Goal: Information Seeking & Learning: Compare options

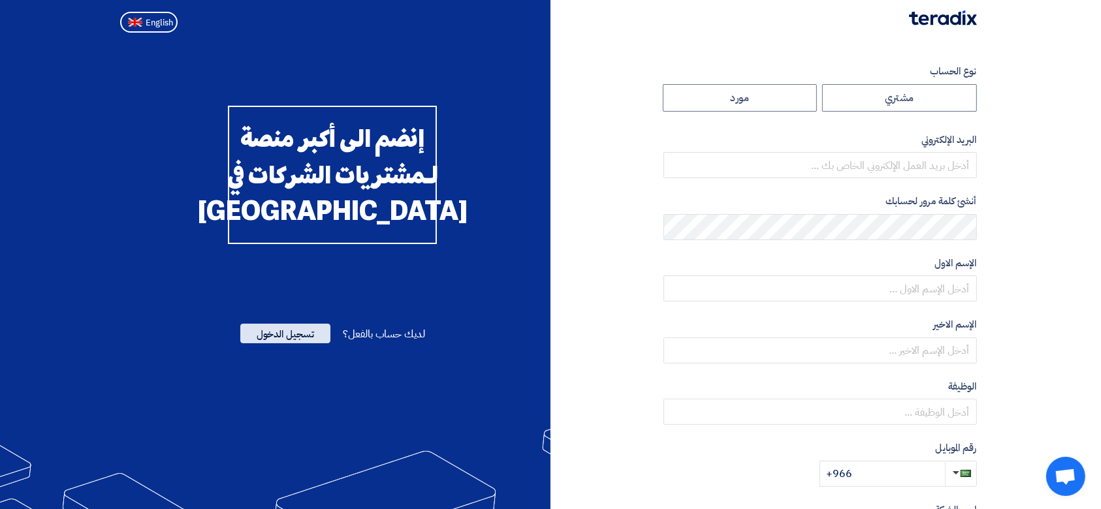
click at [307, 343] on span "تسجيل الدخول" at bounding box center [285, 334] width 90 height 20
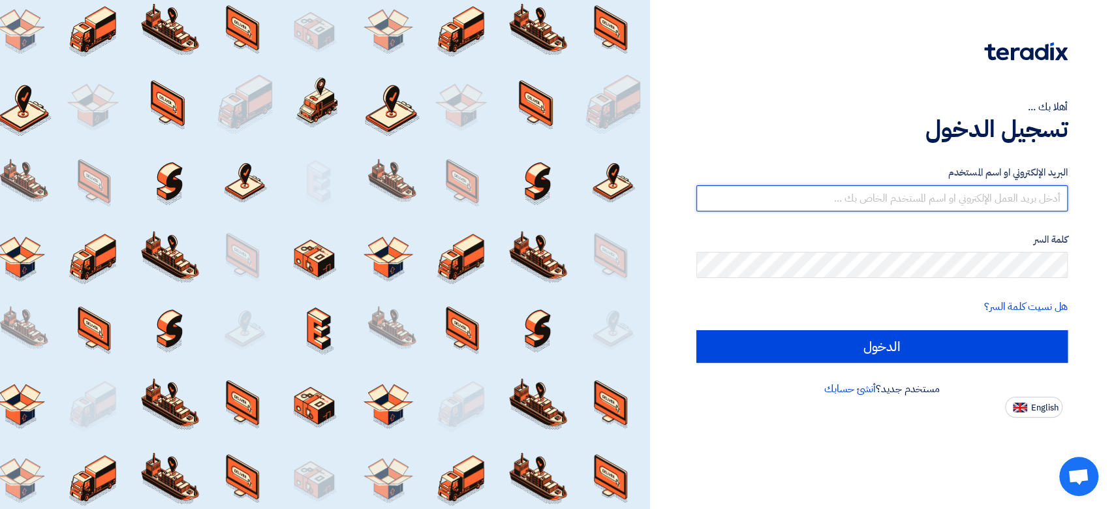
type input "[PERSON_NAME][EMAIL_ADDRESS][DOMAIN_NAME]"
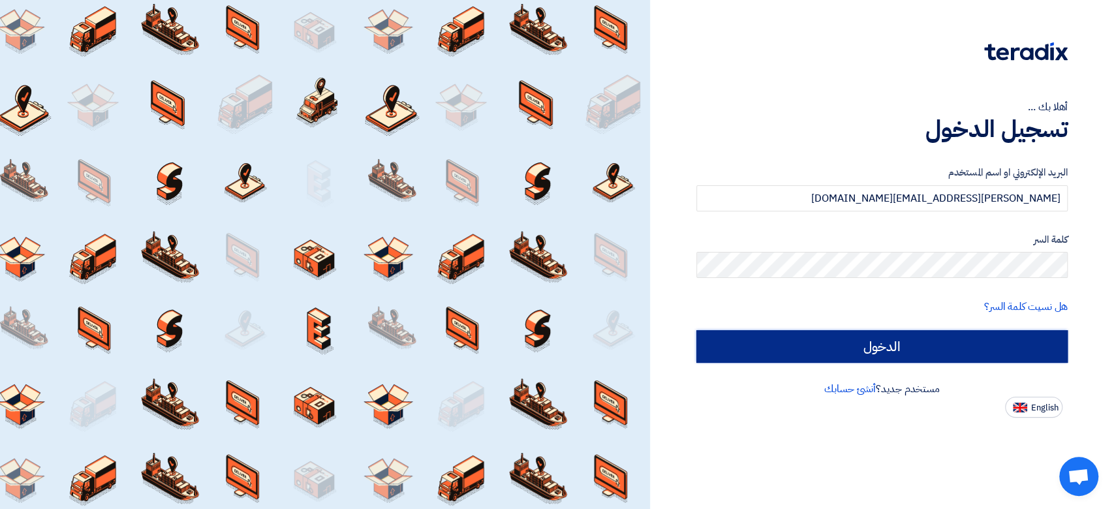
click at [823, 345] on input "الدخول" at bounding box center [882, 346] width 371 height 33
type input "Sign in"
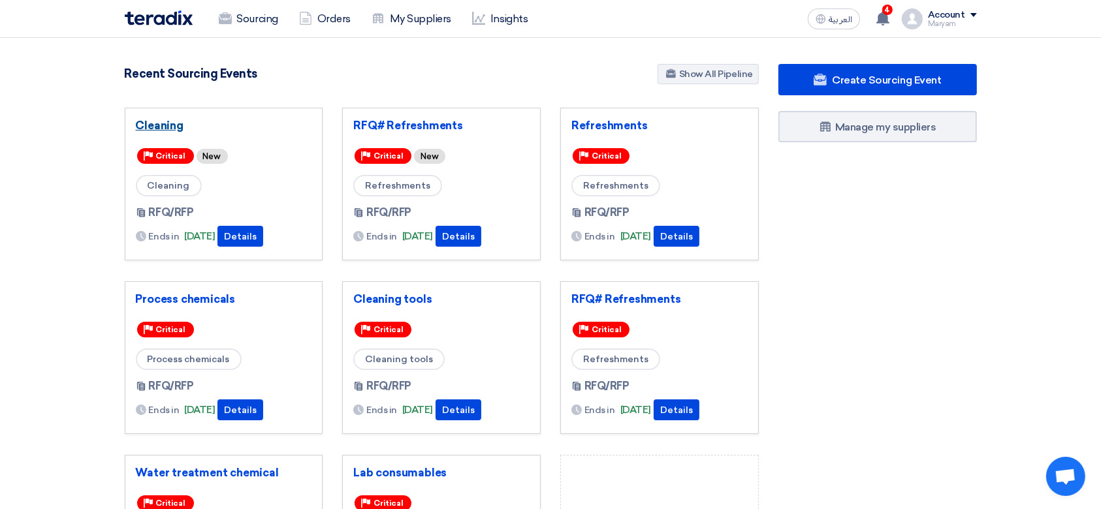
click at [168, 124] on link "Cleaning" at bounding box center [224, 125] width 176 height 13
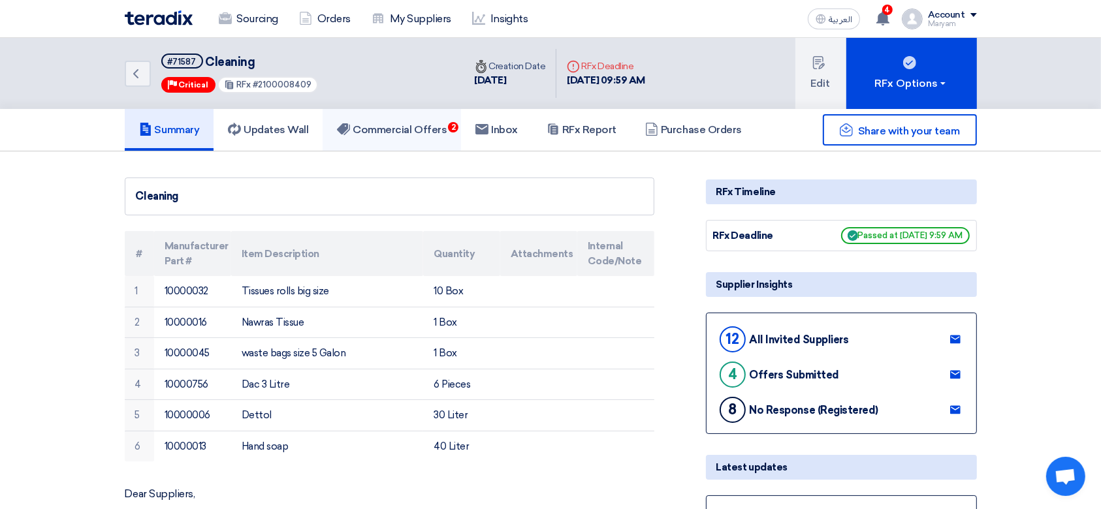
click at [397, 127] on h5 "Commercial Offers 2" at bounding box center [392, 129] width 110 height 13
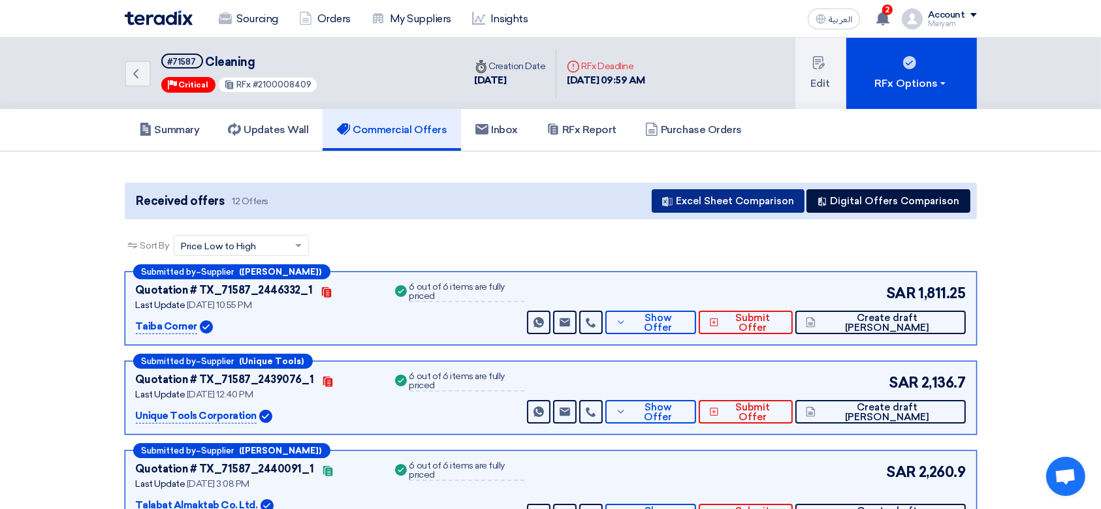
click at [744, 195] on button "Excel Sheet Comparison" at bounding box center [728, 201] width 153 height 24
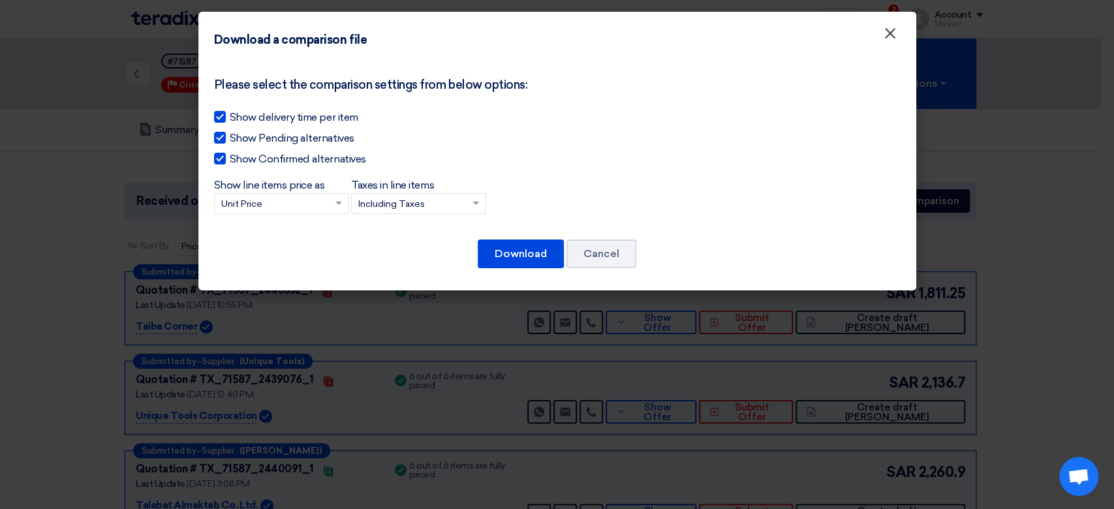
click at [895, 39] on span "×" at bounding box center [890, 37] width 13 height 26
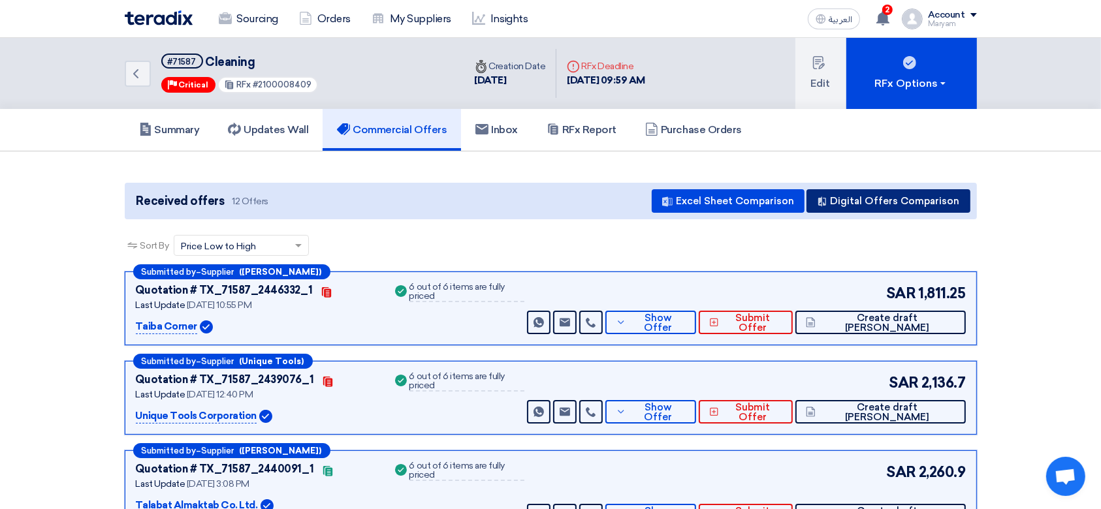
click at [953, 210] on button "Digital Offers Comparison" at bounding box center [888, 201] width 164 height 24
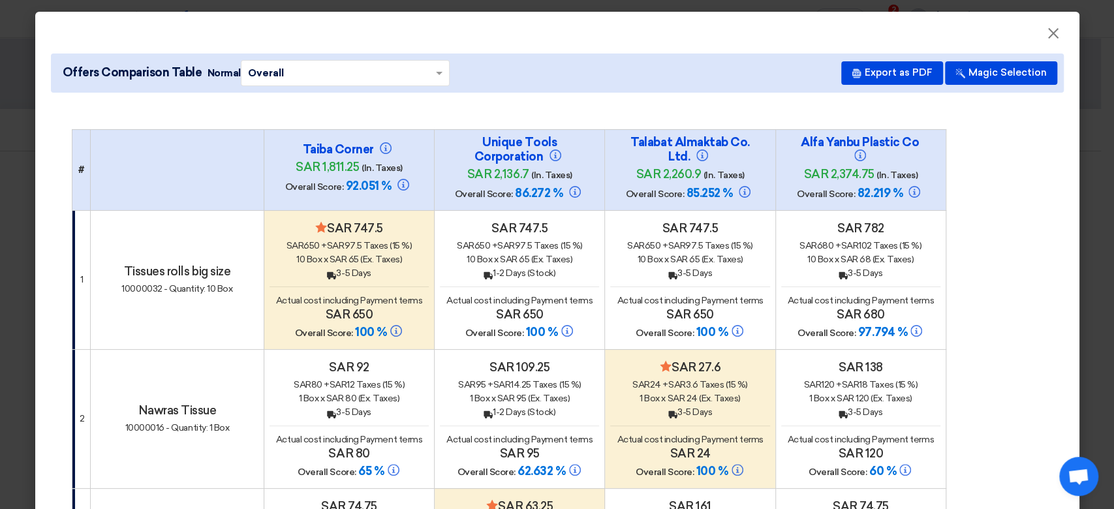
click at [832, 76] on div "Offers Comparison Table Normal × Overall × Export as PDF Magic Selection" at bounding box center [557, 73] width 1013 height 39
click at [852, 76] on icon at bounding box center [857, 74] width 10 height 10
click at [1049, 31] on span "×" at bounding box center [1053, 37] width 13 height 26
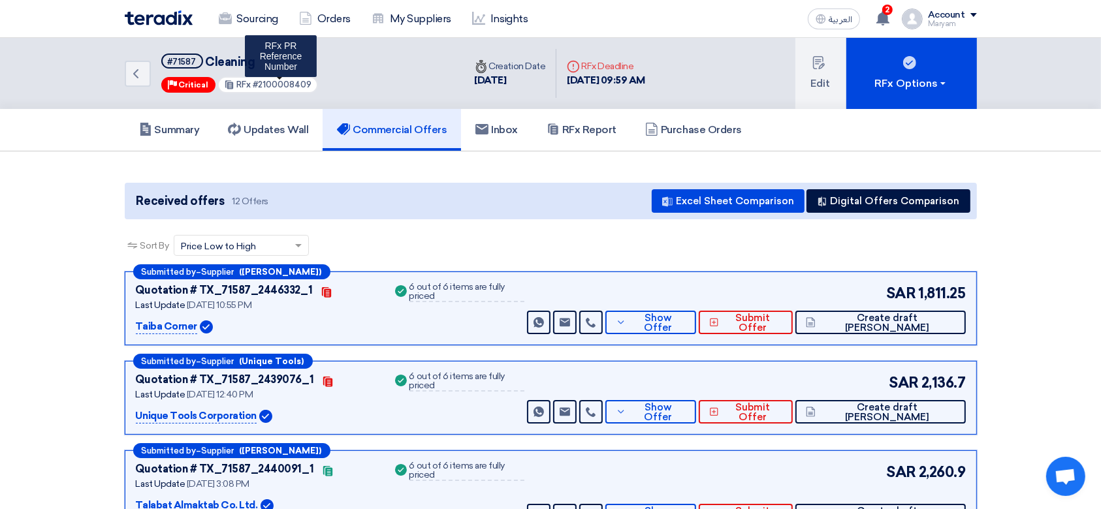
click at [281, 81] on span "#2100008409" at bounding box center [282, 85] width 59 height 10
copy span "2100008409"
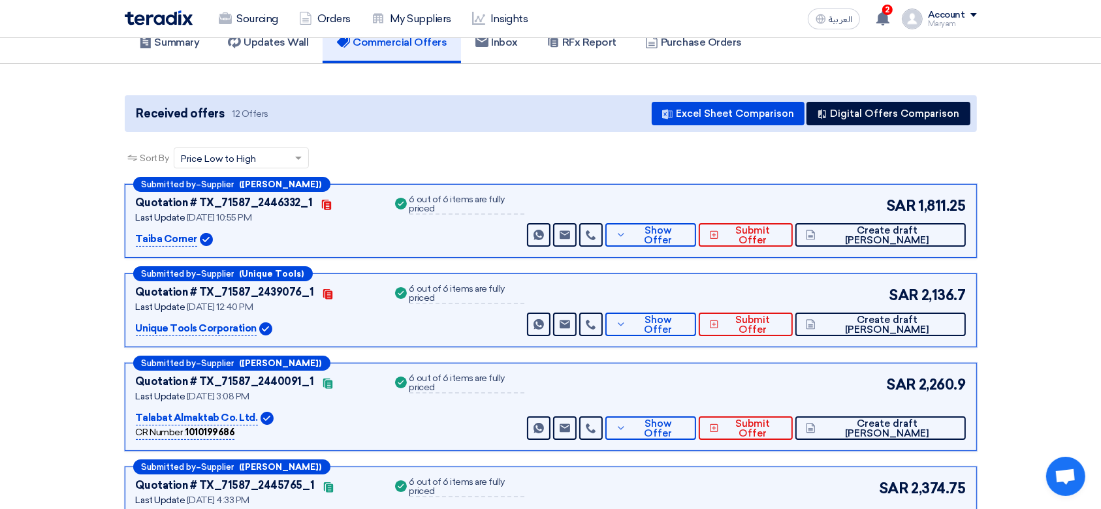
scroll to position [87, 0]
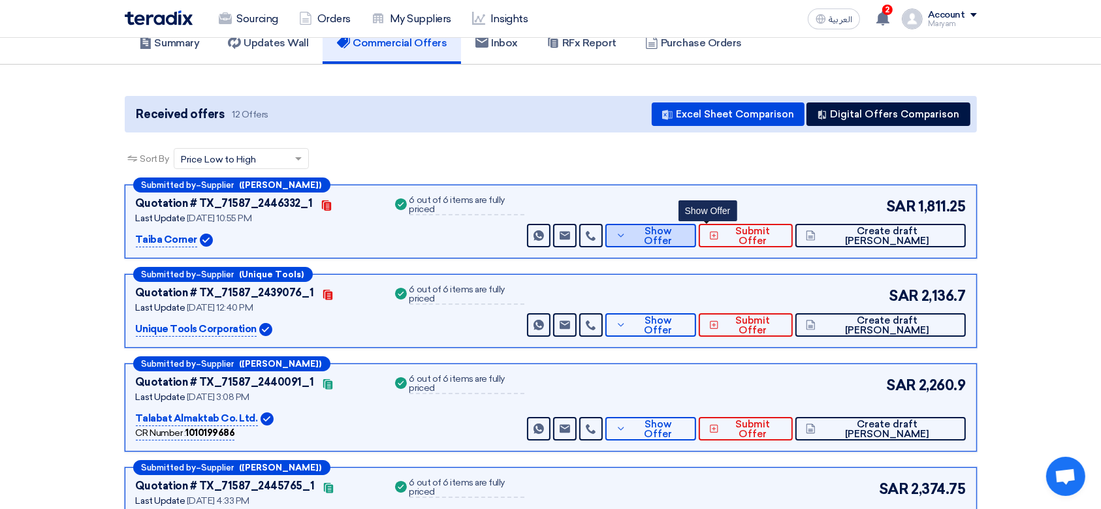
click at [685, 234] on span "Show Offer" at bounding box center [657, 237] width 56 height 20
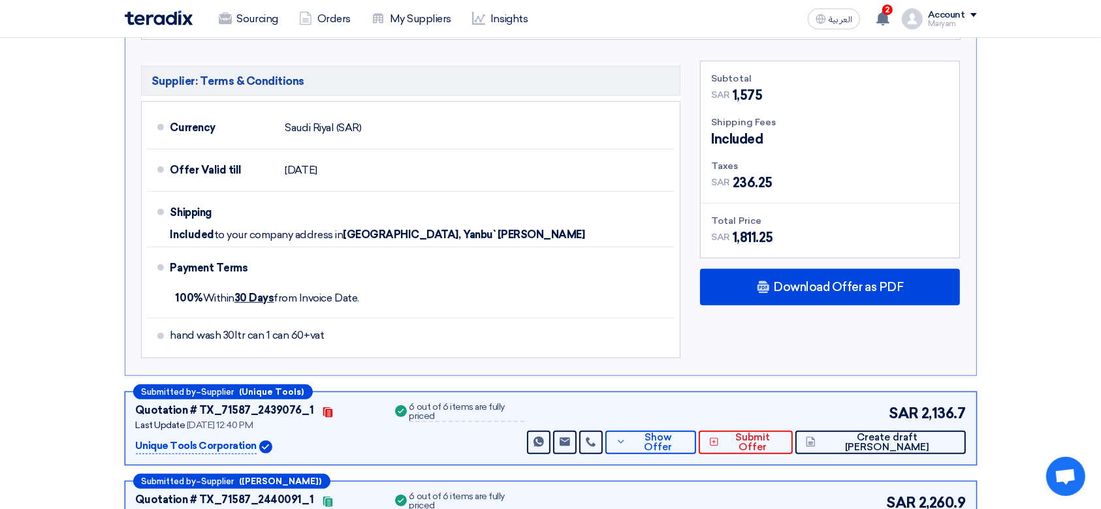
scroll to position [783, 0]
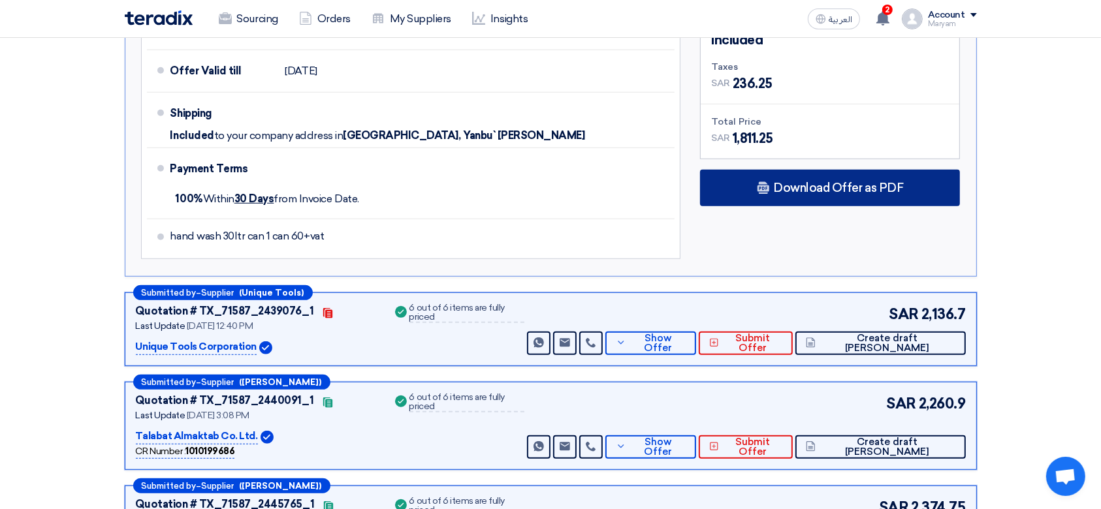
click at [799, 182] on span "Download Offer as PDF" at bounding box center [838, 188] width 130 height 12
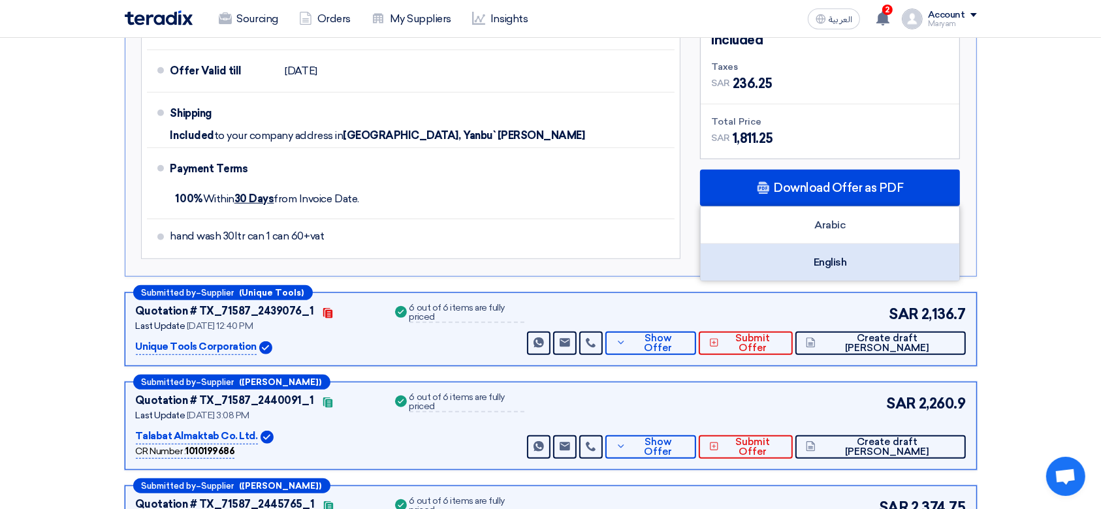
click at [785, 244] on div "English" at bounding box center [830, 262] width 259 height 37
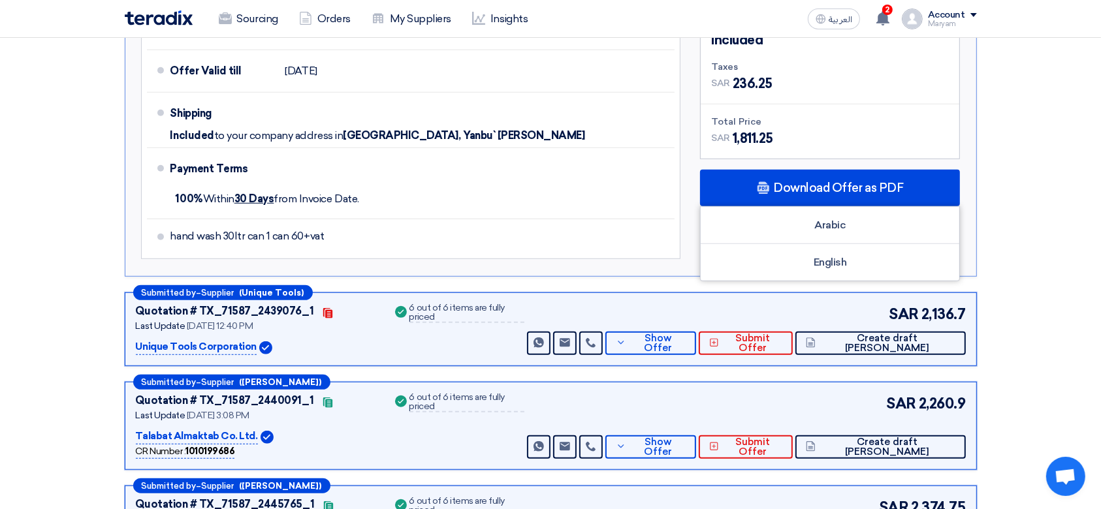
click at [1016, 291] on section "Received offers 12 Offers Excel Sheet Comparison Digital Offers Comparison Sort…" at bounding box center [550, 265] width 1101 height 1794
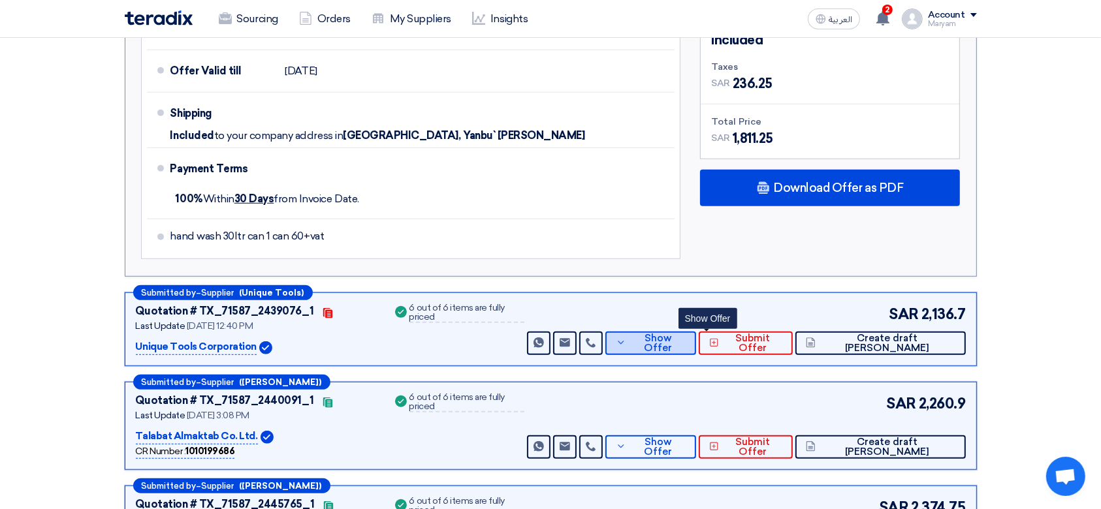
click at [696, 347] on button "Show Offer" at bounding box center [650, 344] width 91 height 24
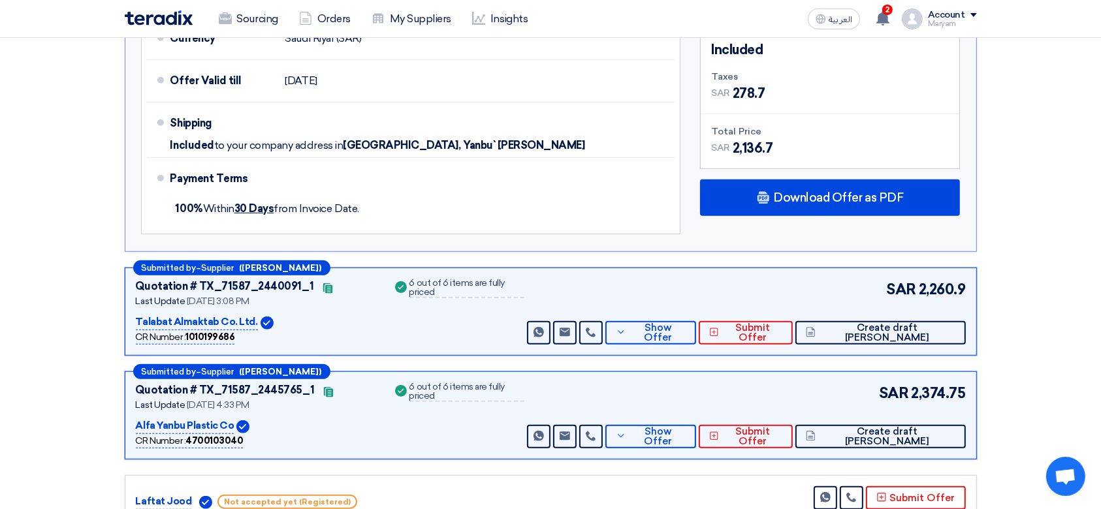
scroll to position [870, 0]
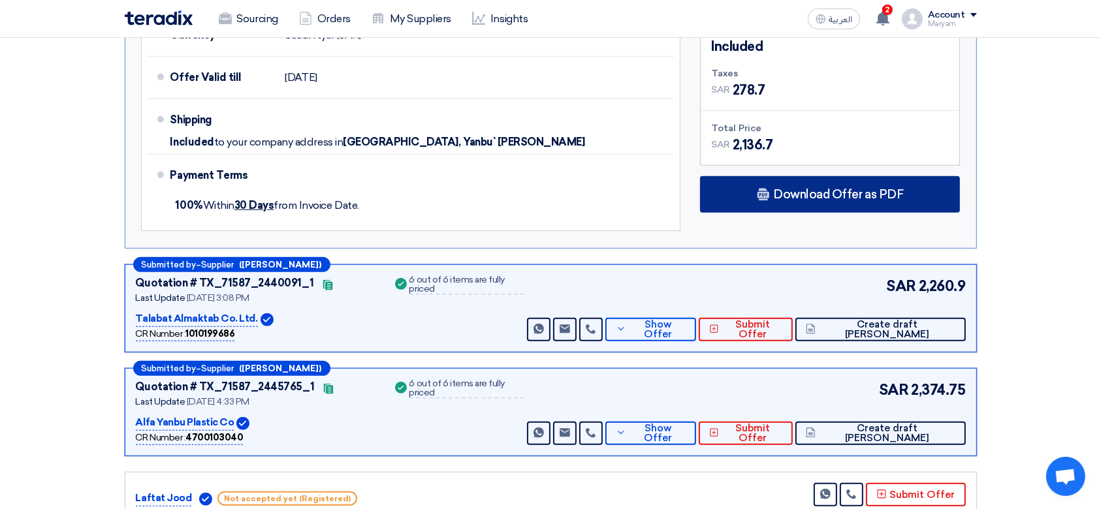
click at [834, 196] on span "Download Offer as PDF" at bounding box center [838, 195] width 130 height 12
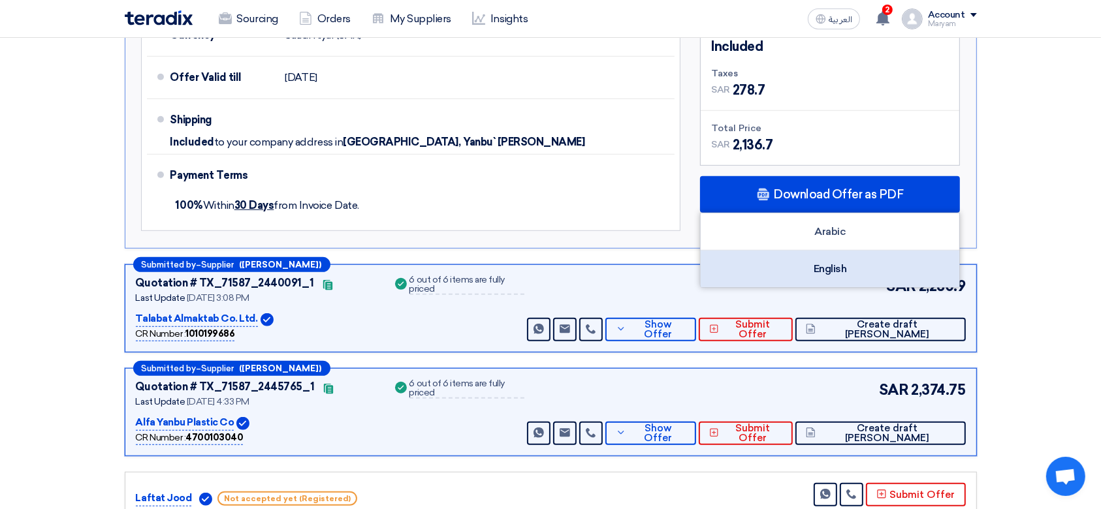
click at [804, 260] on div "English" at bounding box center [830, 269] width 259 height 37
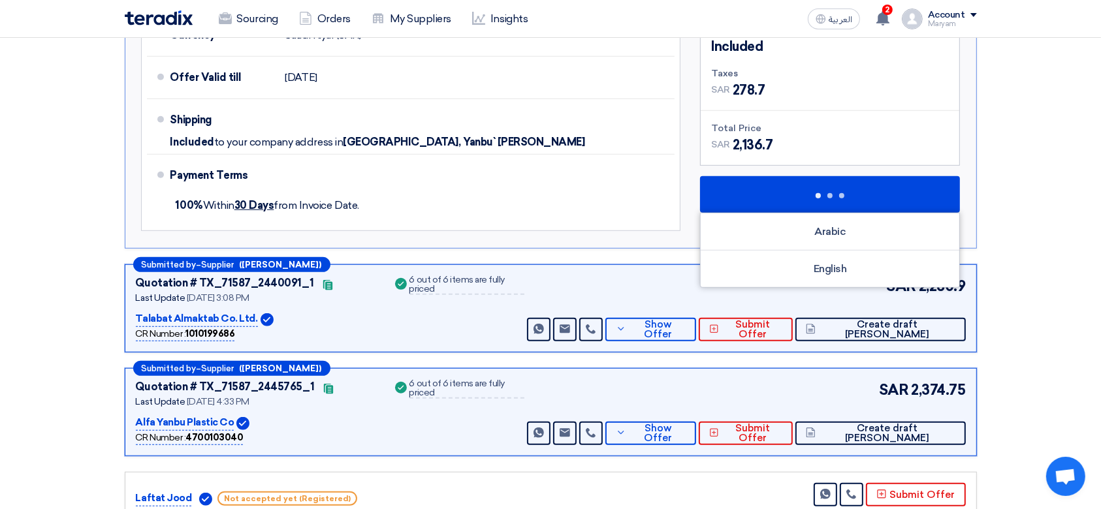
click at [1035, 185] on section "Received offers 12 Offers Excel Sheet Comparison Digital Offers Comparison Sort…" at bounding box center [550, 162] width 1101 height 1763
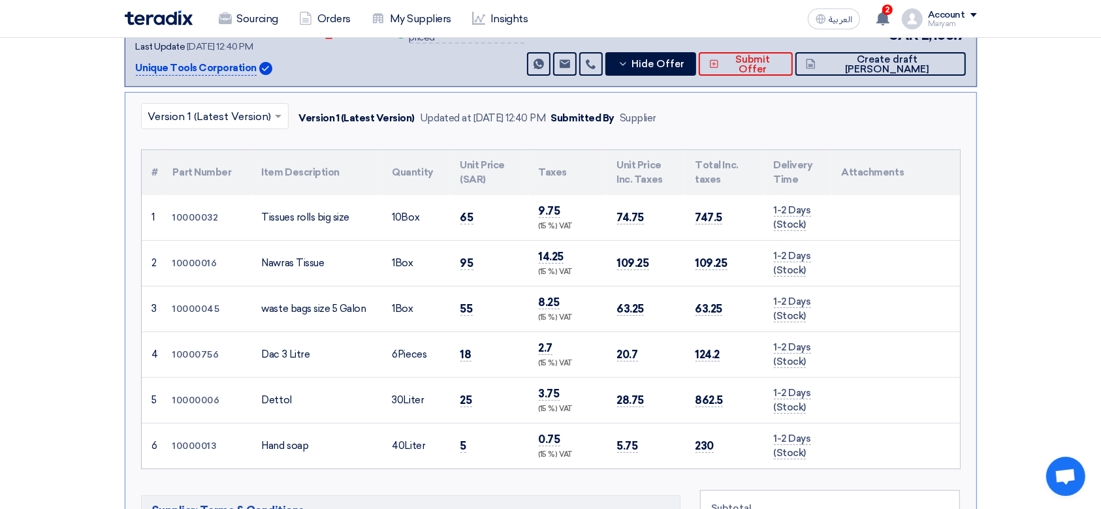
scroll to position [0, 0]
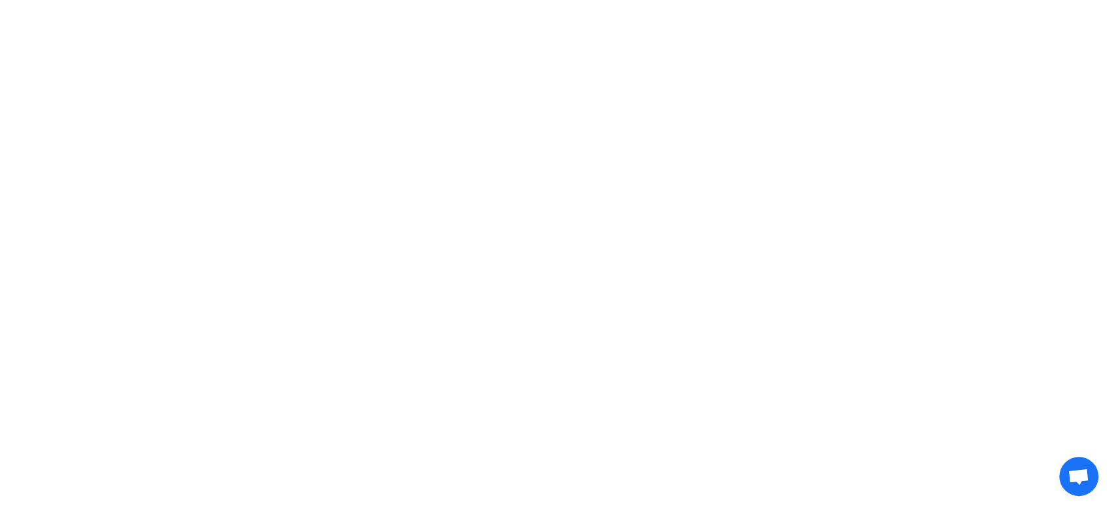
click at [548, 38] on html at bounding box center [557, 19] width 1114 height 38
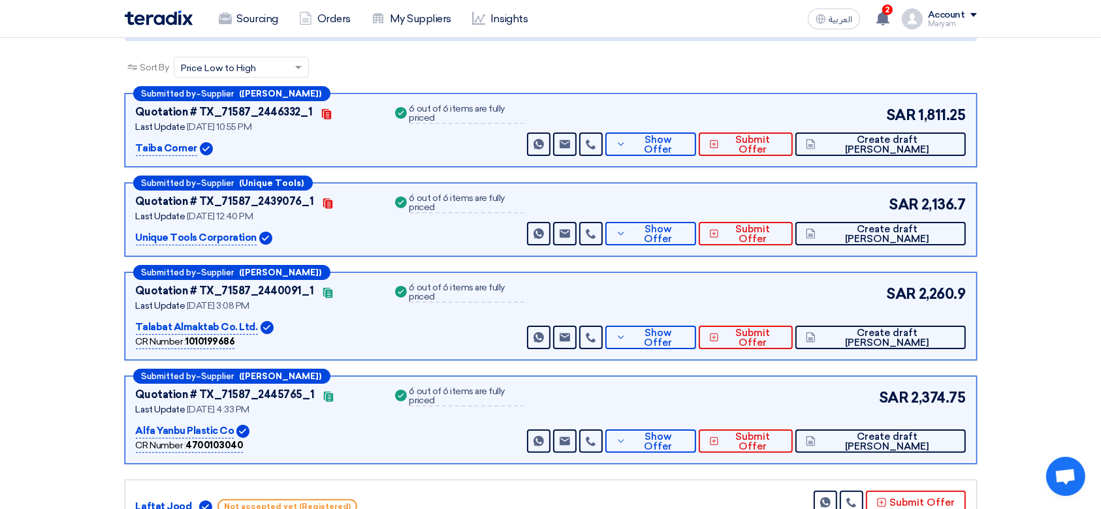
scroll to position [261, 0]
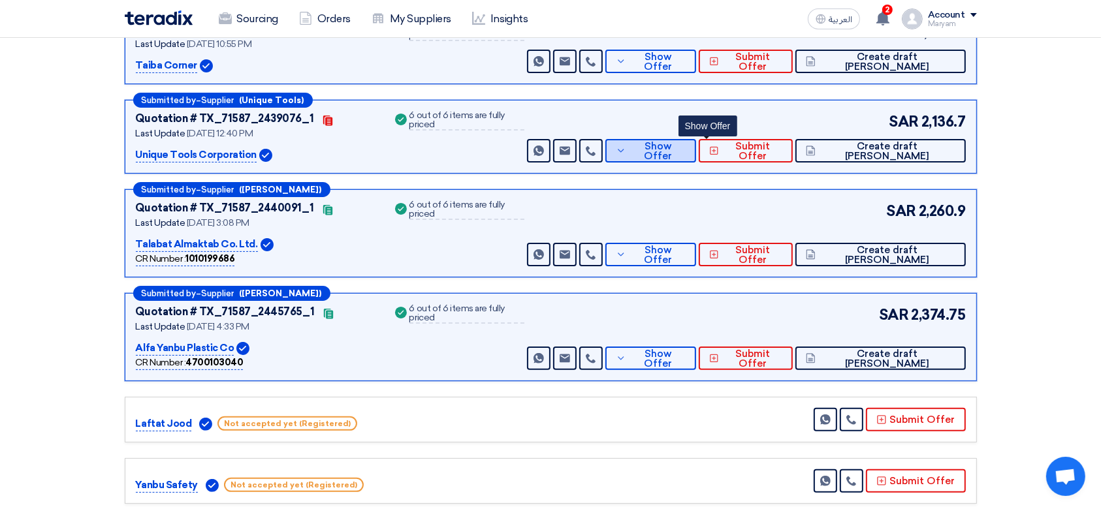
click at [685, 150] on span "Show Offer" at bounding box center [657, 152] width 56 height 20
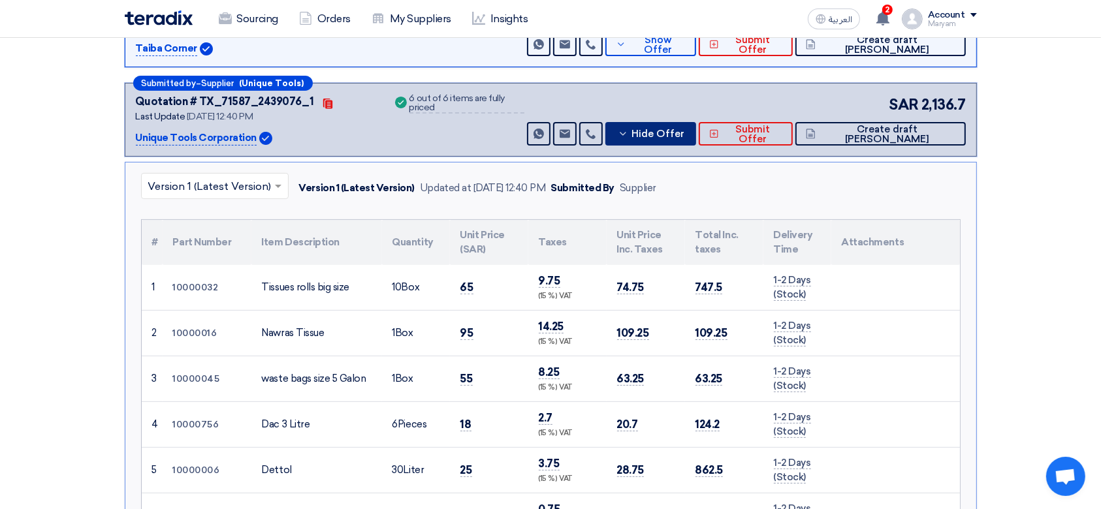
scroll to position [609, 0]
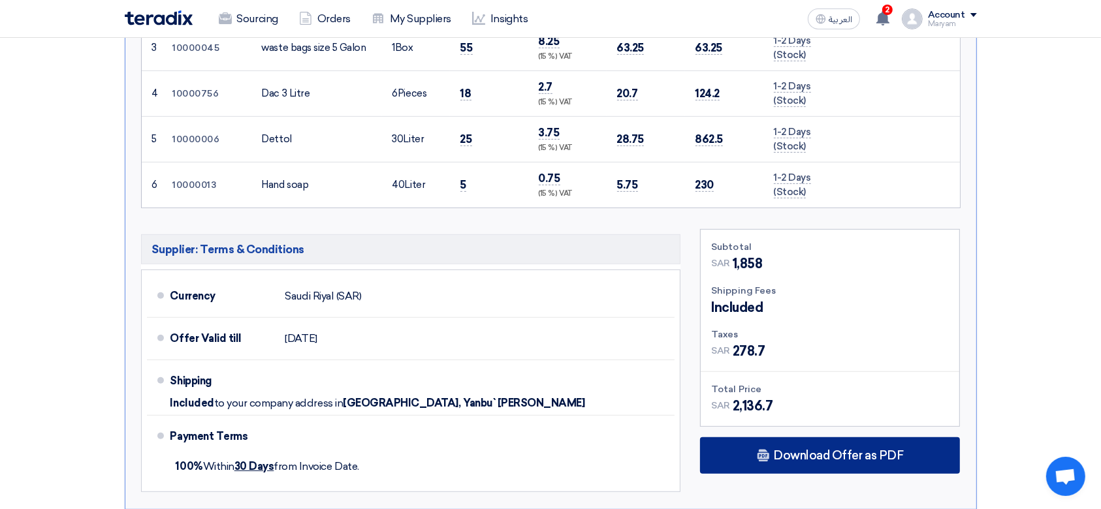
click at [757, 452] on div "Download Offer as PDF" at bounding box center [830, 455] width 260 height 37
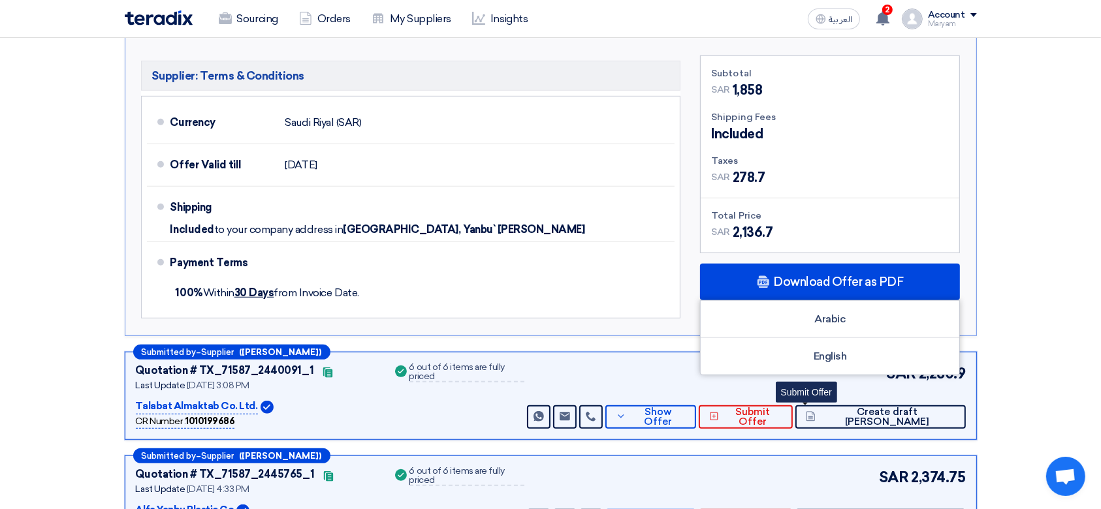
scroll to position [783, 0]
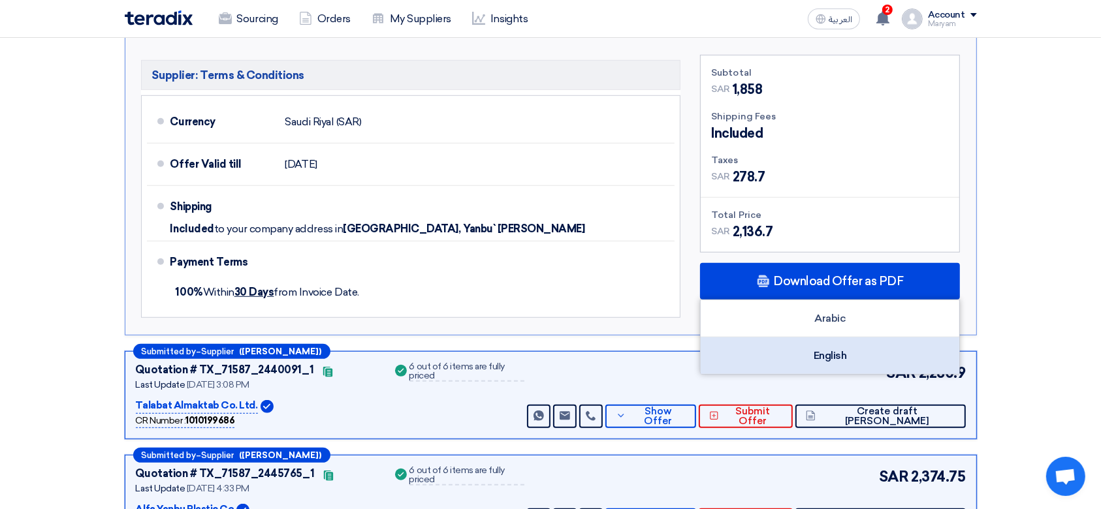
click at [806, 349] on div "English" at bounding box center [830, 356] width 259 height 37
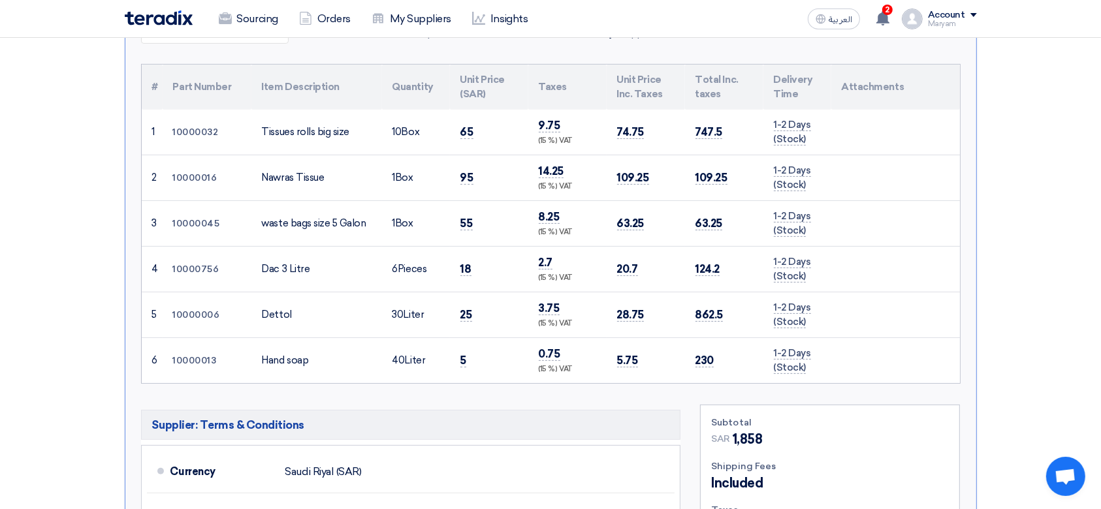
scroll to position [435, 0]
